Goal: Navigation & Orientation: Find specific page/section

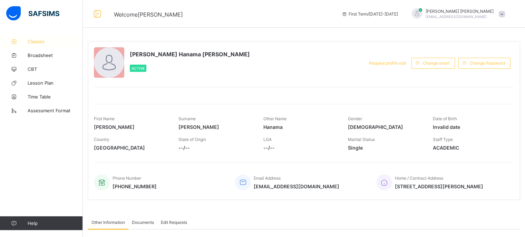
click at [29, 41] on span "Classes" at bounding box center [55, 42] width 55 height 6
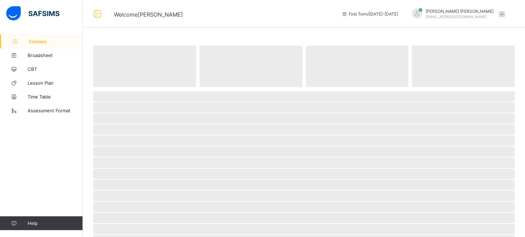
click at [29, 41] on span "Classes" at bounding box center [56, 42] width 54 height 6
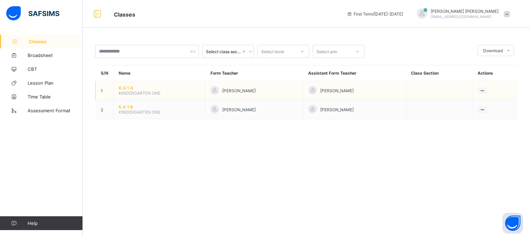
click at [121, 96] on td "K.G 1 A KINDERGARTEN ONE" at bounding box center [160, 90] width 92 height 19
click at [123, 89] on span "K.G 1 A" at bounding box center [159, 87] width 81 height 5
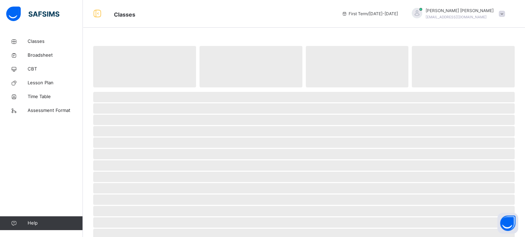
click at [123, 89] on span at bounding box center [303, 88] width 421 height 3
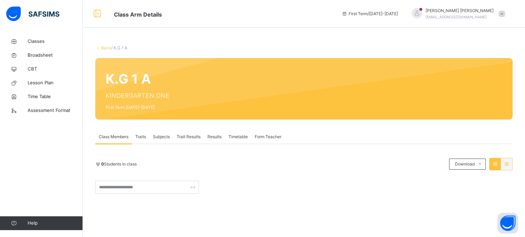
click at [161, 134] on span "Subjects" at bounding box center [161, 137] width 17 height 6
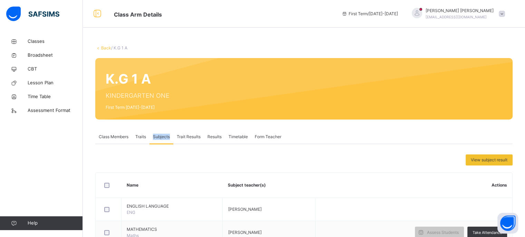
click at [161, 134] on span "Subjects" at bounding box center [161, 137] width 17 height 6
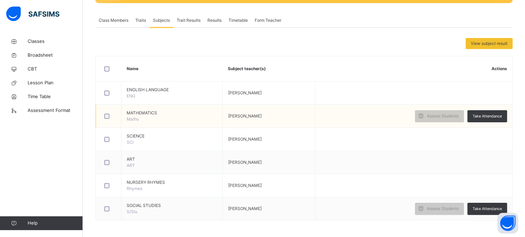
click at [261, 114] on span "[PERSON_NAME]" at bounding box center [244, 115] width 33 height 5
click at [46, 136] on div "Classes Broadsheet CBT Lesson Plan Time Table Assessment Format Help" at bounding box center [41, 132] width 83 height 209
click at [33, 46] on link "Classes" at bounding box center [41, 42] width 83 height 14
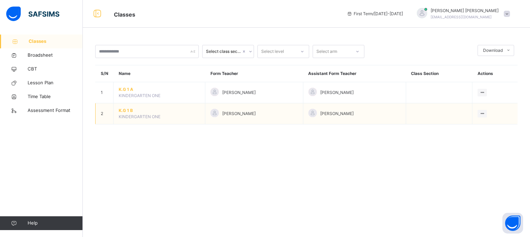
click at [119, 111] on span "K.G 1 B" at bounding box center [159, 110] width 81 height 6
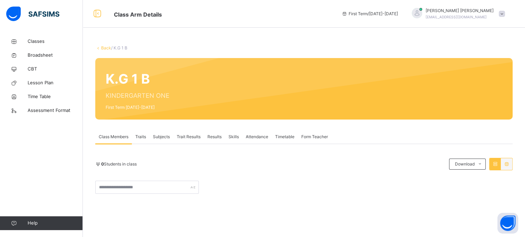
click at [140, 141] on div "Traits" at bounding box center [141, 137] width 18 height 14
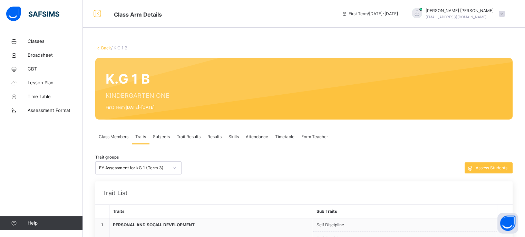
click at [167, 137] on span "Subjects" at bounding box center [161, 137] width 17 height 6
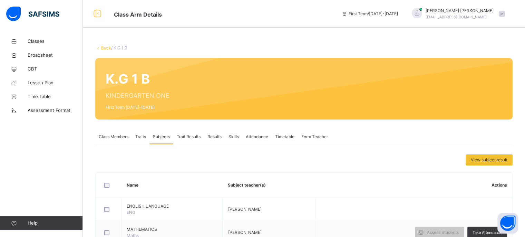
click at [189, 138] on span "Trait Results" at bounding box center [189, 137] width 24 height 6
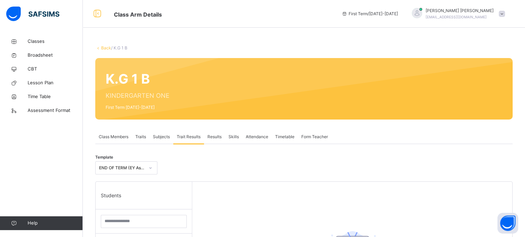
click at [214, 138] on span "Results" at bounding box center [214, 137] width 14 height 6
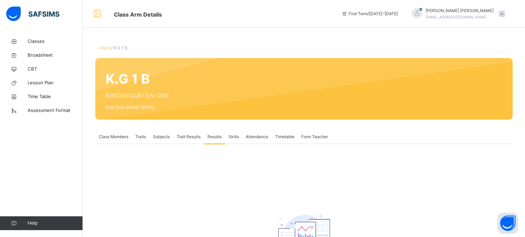
click at [232, 139] on span "Skills" at bounding box center [234, 137] width 10 height 6
click at [254, 139] on span "Attendance" at bounding box center [257, 137] width 22 height 6
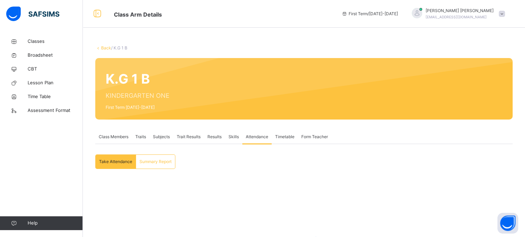
click at [100, 138] on span "Class Members" at bounding box center [114, 137] width 30 height 6
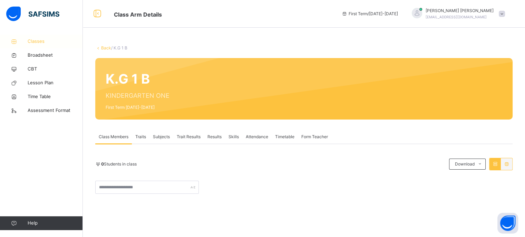
click at [27, 42] on icon at bounding box center [14, 41] width 28 height 5
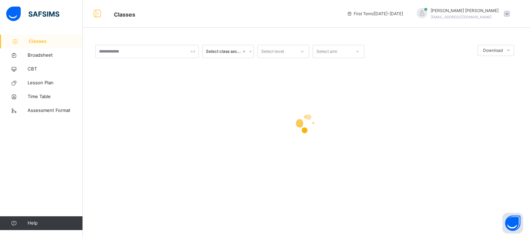
click at [27, 42] on icon at bounding box center [15, 41] width 28 height 5
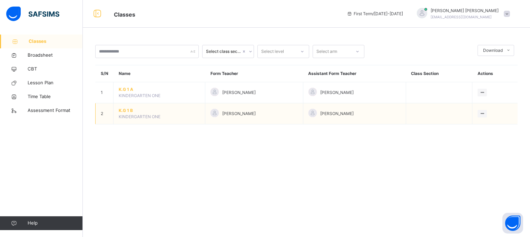
click at [125, 111] on span "K.G 1 B" at bounding box center [159, 110] width 81 height 6
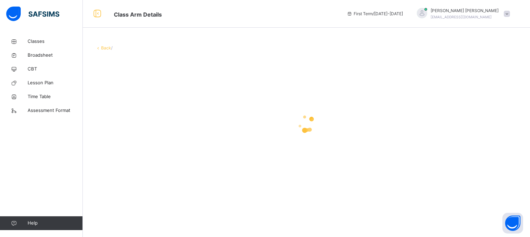
click at [125, 111] on div at bounding box center [306, 124] width 422 height 28
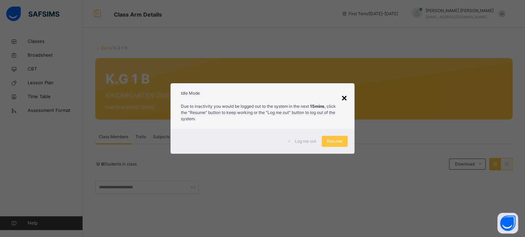
click at [347, 96] on div "×" at bounding box center [344, 97] width 7 height 14
